Goal: Task Accomplishment & Management: Manage account settings

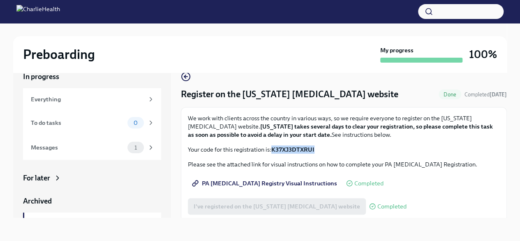
scroll to position [3, 0]
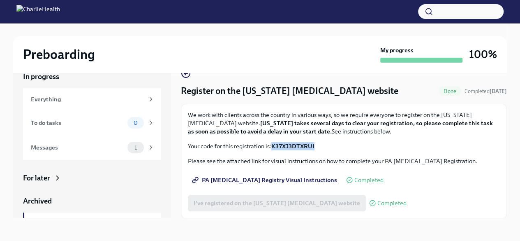
click at [92, 126] on div "To do tasks" at bounding box center [77, 122] width 93 height 9
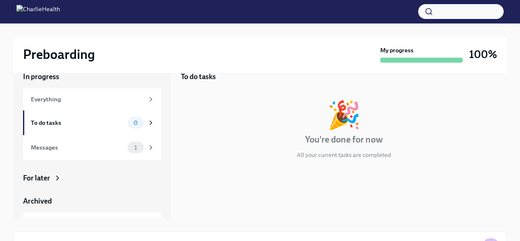
click at [79, 122] on div "To do tasks" at bounding box center [77, 122] width 93 height 9
click at [87, 151] on div "Messages" at bounding box center [77, 147] width 93 height 9
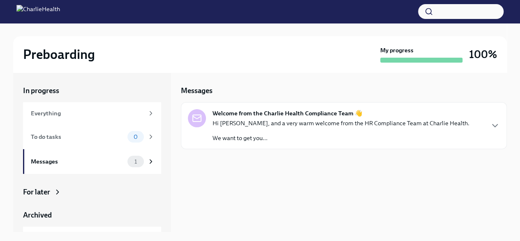
click at [90, 114] on div "Everything" at bounding box center [87, 113] width 113 height 9
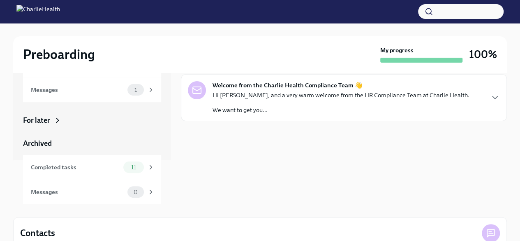
scroll to position [41, 0]
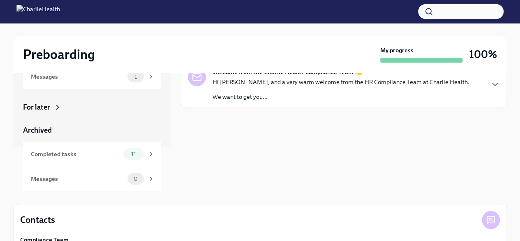
click at [66, 200] on div "In progress Everything To do tasks 0 Messages 1 For later Archived Completed ta…" at bounding box center [260, 149] width 494 height 237
click at [87, 164] on div "Completed tasks 11" at bounding box center [92, 154] width 138 height 25
